Goal: Find specific page/section: Find specific page/section

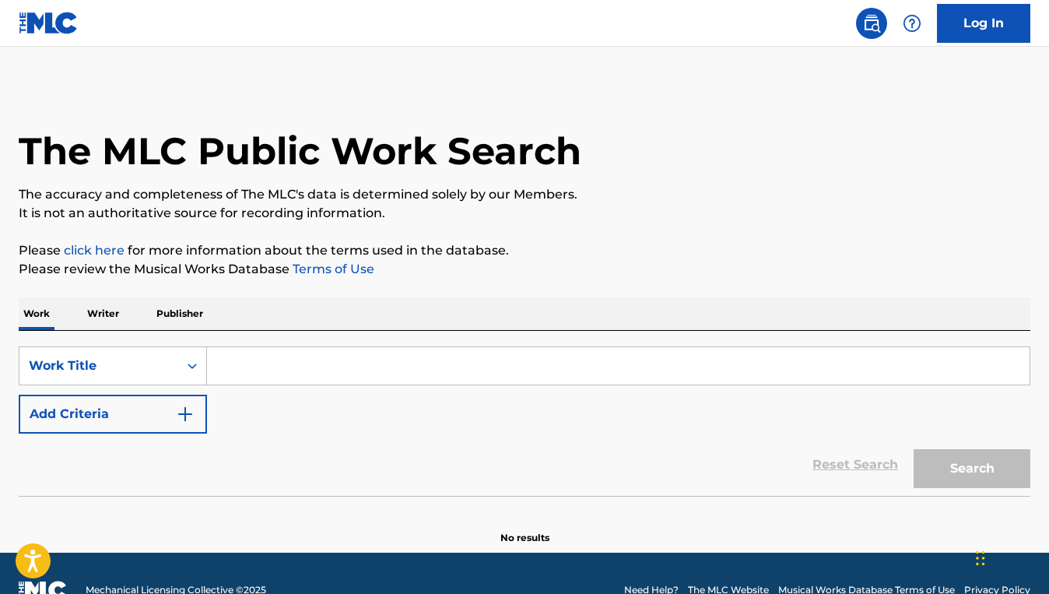
click at [360, 377] on input "Search Form" at bounding box center [618, 365] width 823 height 37
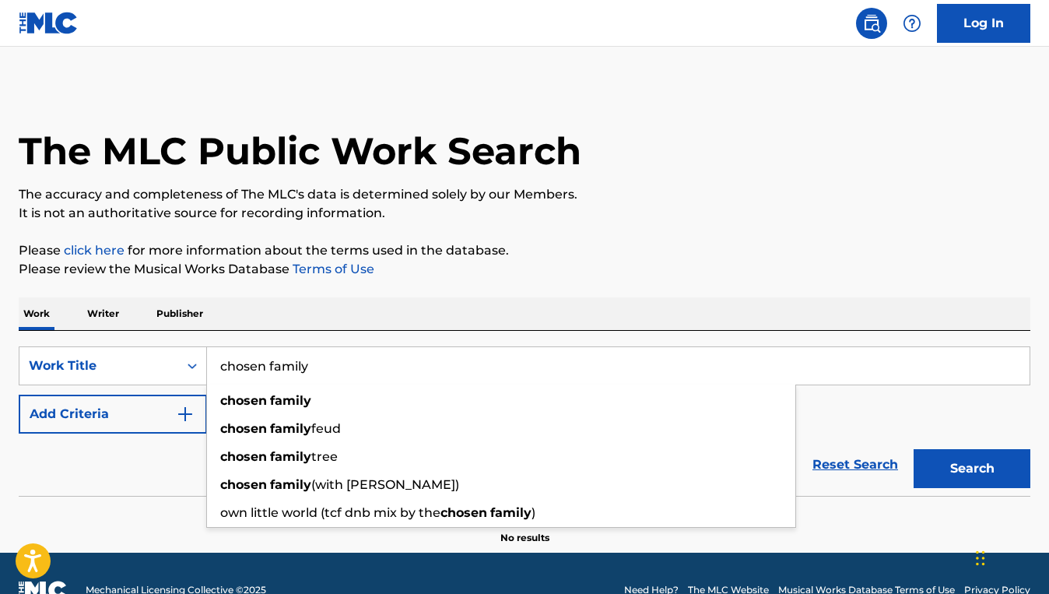
type input "chosen family"
click at [198, 416] on button "Add Criteria" at bounding box center [113, 414] width 188 height 39
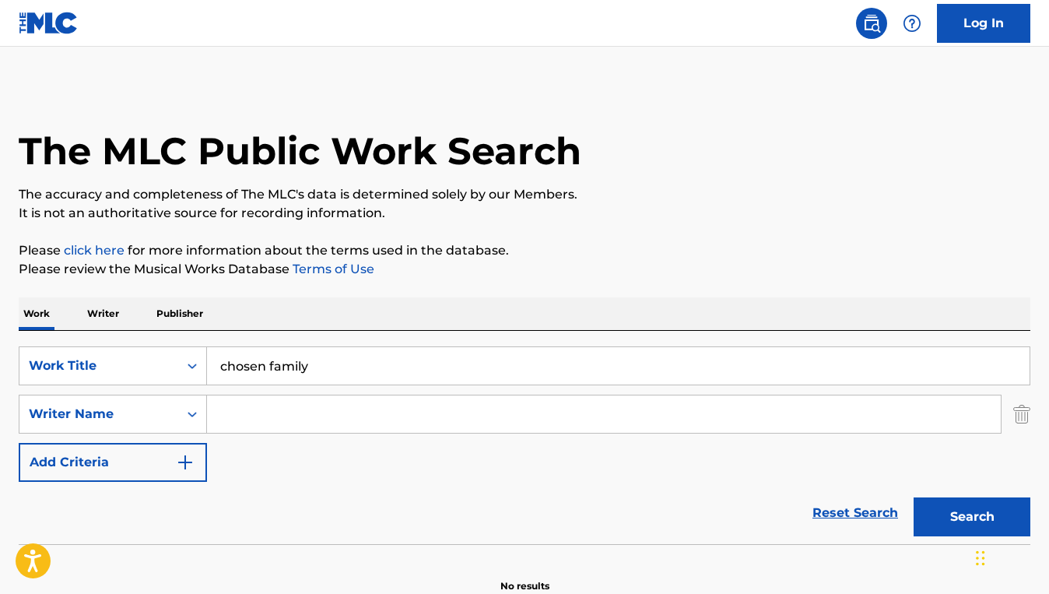
click at [258, 415] on input "Search Form" at bounding box center [604, 413] width 794 height 37
paste input "Rina Sawayama"
type input "Rina Sawayama"
click at [914, 497] on button "Search" at bounding box center [972, 516] width 117 height 39
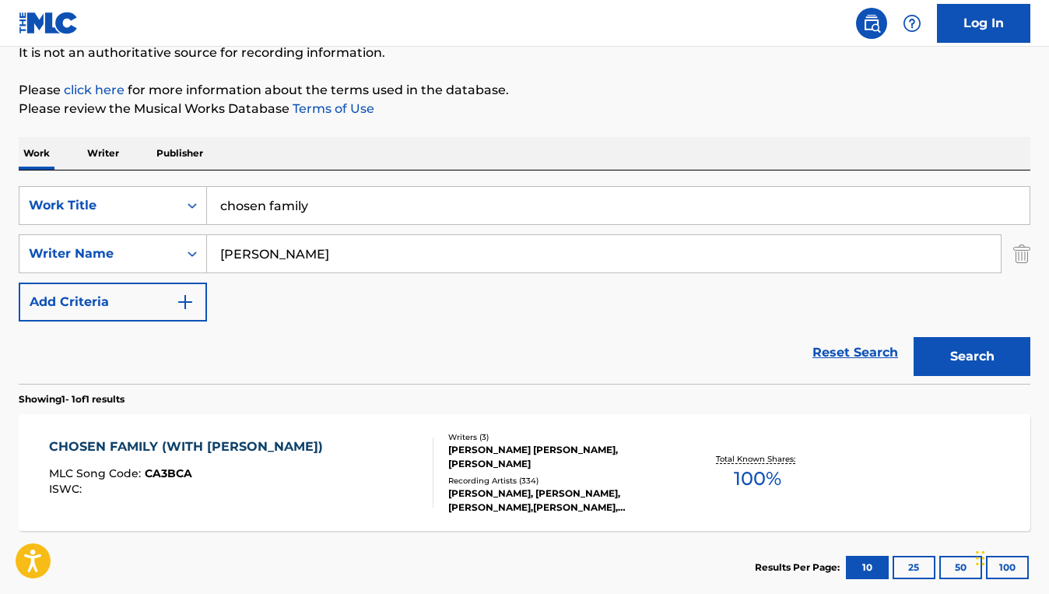
scroll to position [167, 0]
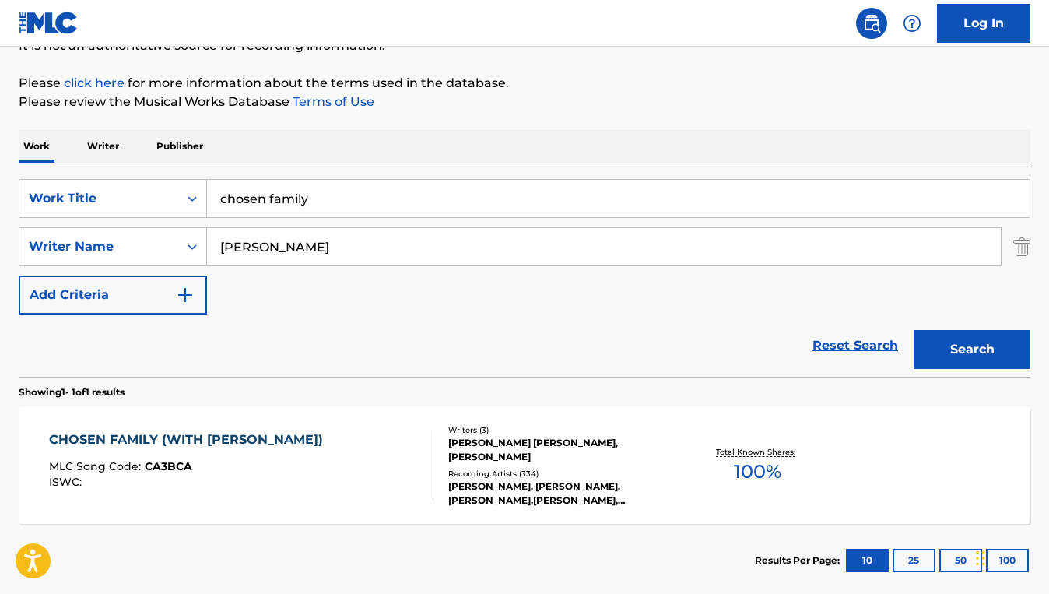
click at [307, 463] on div "CHOSEN FAMILY (WITH ELTON JOHN) MLC Song Code : CA3BCA ISWC :" at bounding box center [241, 465] width 384 height 70
